Goal: Information Seeking & Learning: Learn about a topic

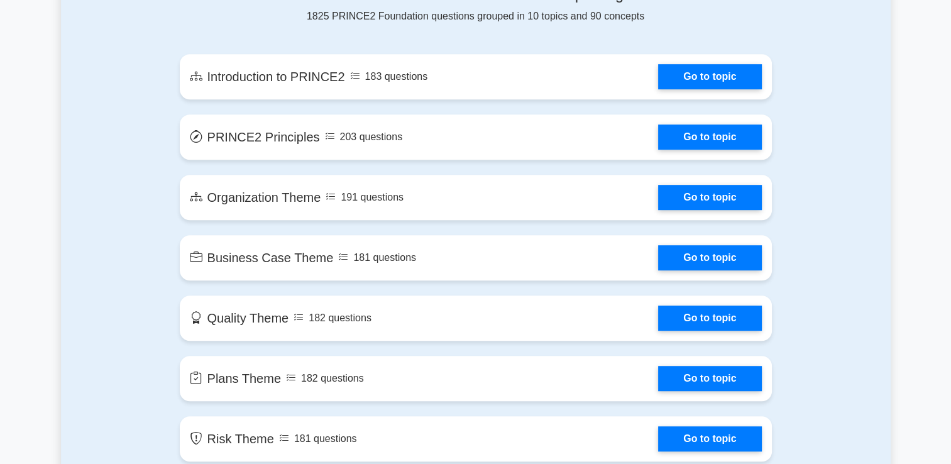
scroll to position [704, 0]
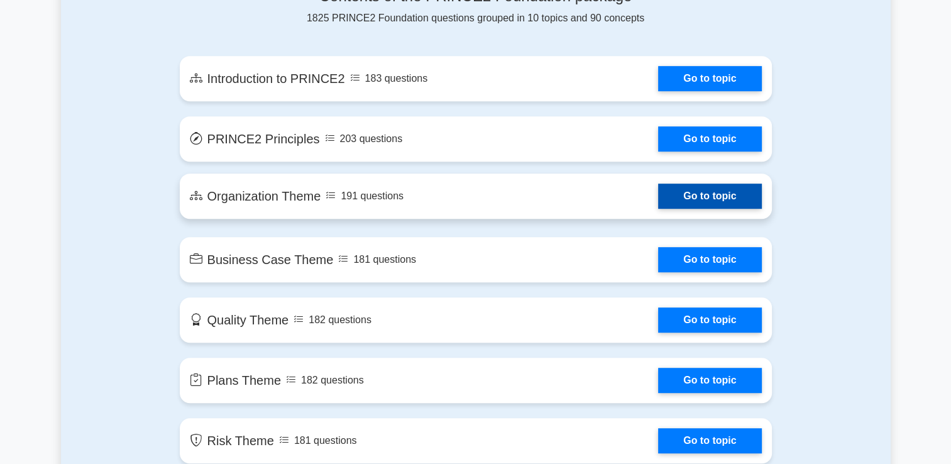
click at [685, 207] on link "Go to topic" at bounding box center [709, 195] width 103 height 25
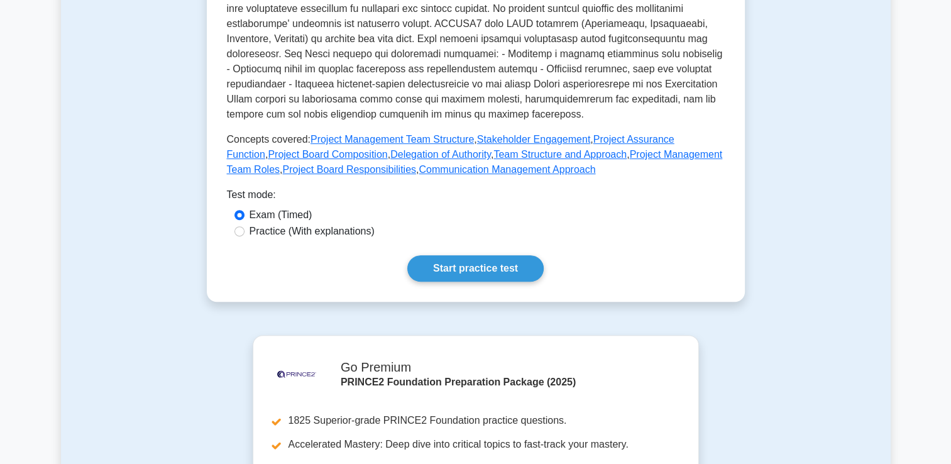
scroll to position [477, 0]
click at [462, 263] on link "Start practice test" at bounding box center [475, 269] width 136 height 26
